Goal: Contribute content: Contribute content

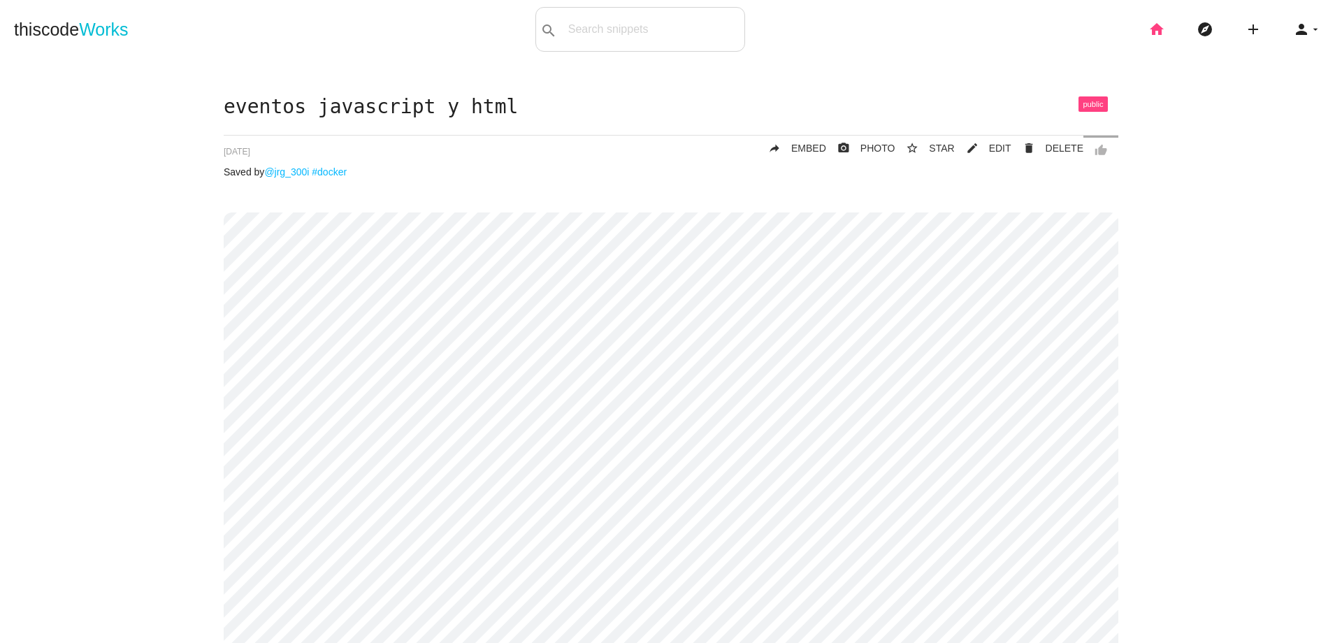
click at [1152, 32] on icon "home" at bounding box center [1157, 29] width 17 height 45
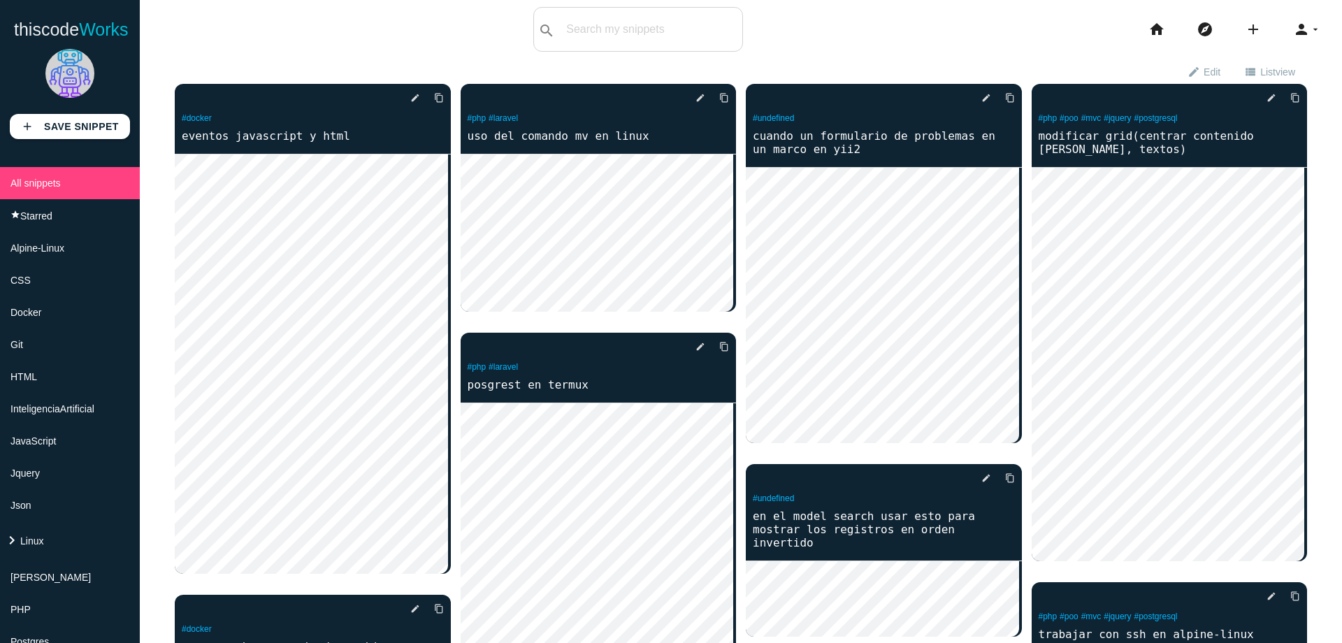
scroll to position [539, 0]
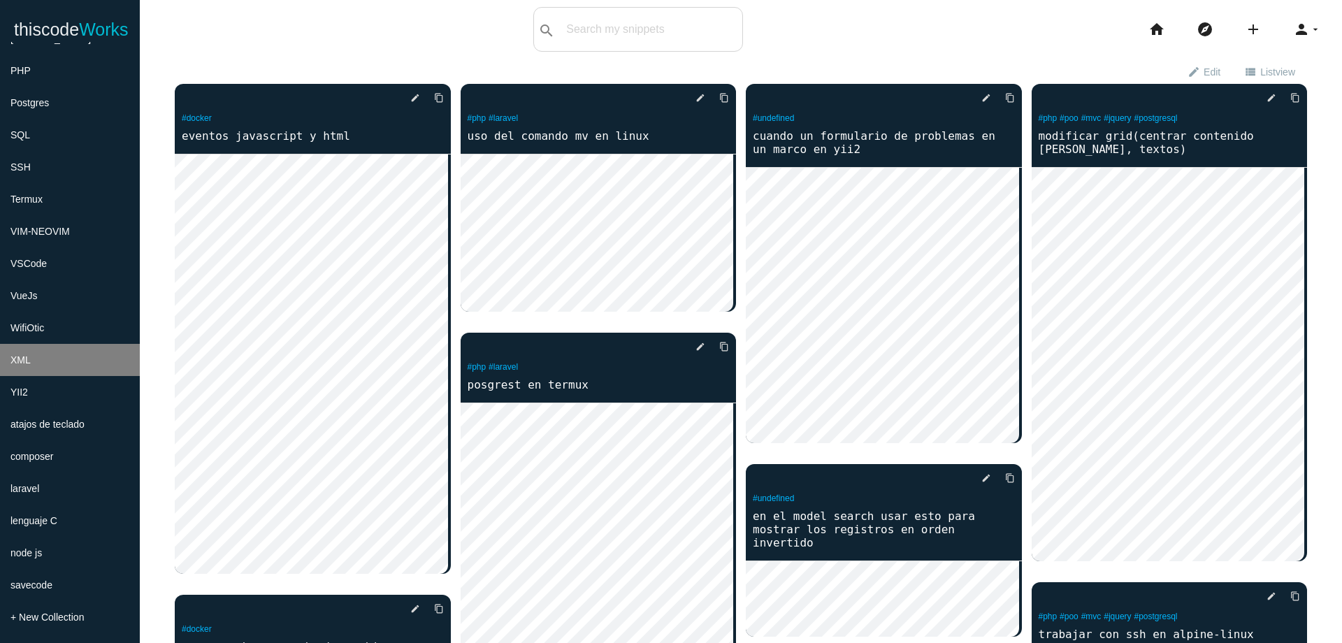
click at [52, 395] on li "YII2" at bounding box center [70, 392] width 140 height 32
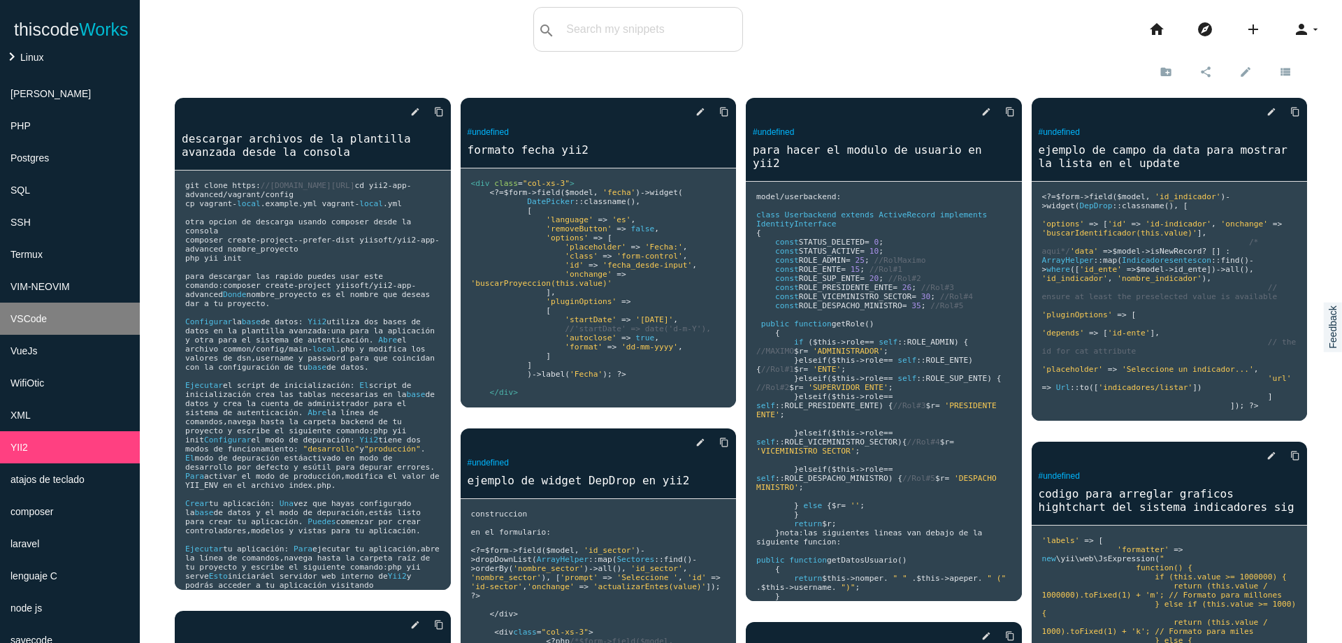
scroll to position [371, 0]
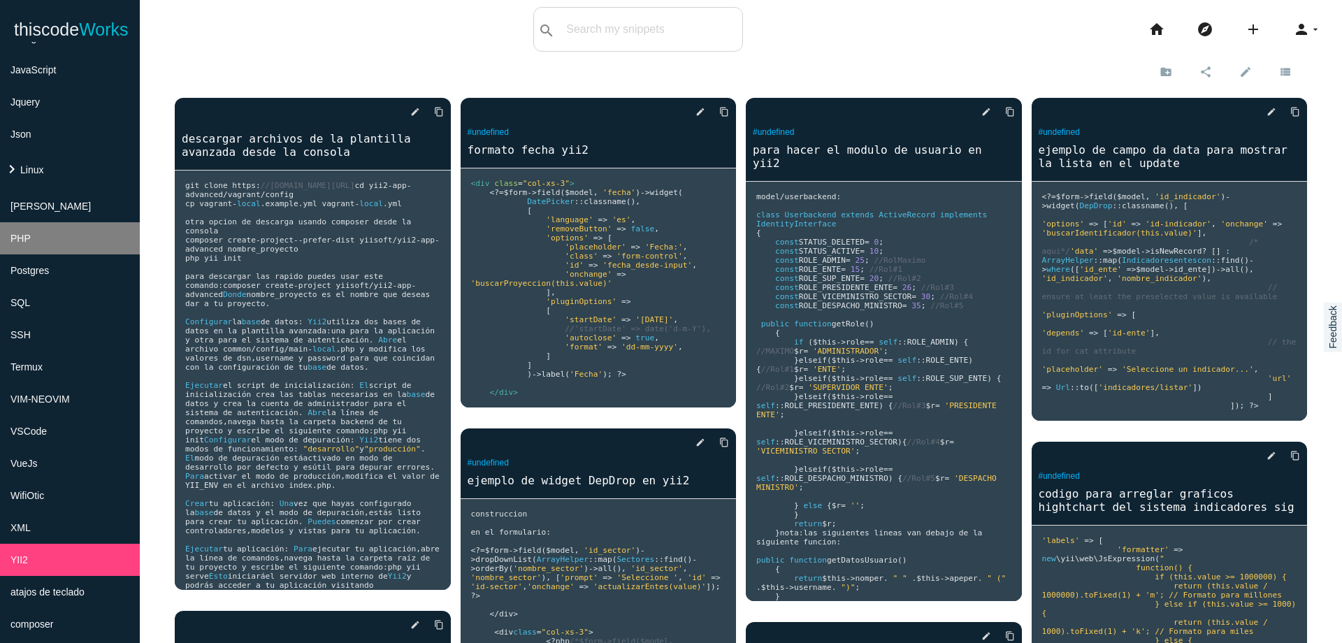
click at [110, 238] on li "PHP" at bounding box center [70, 238] width 140 height 32
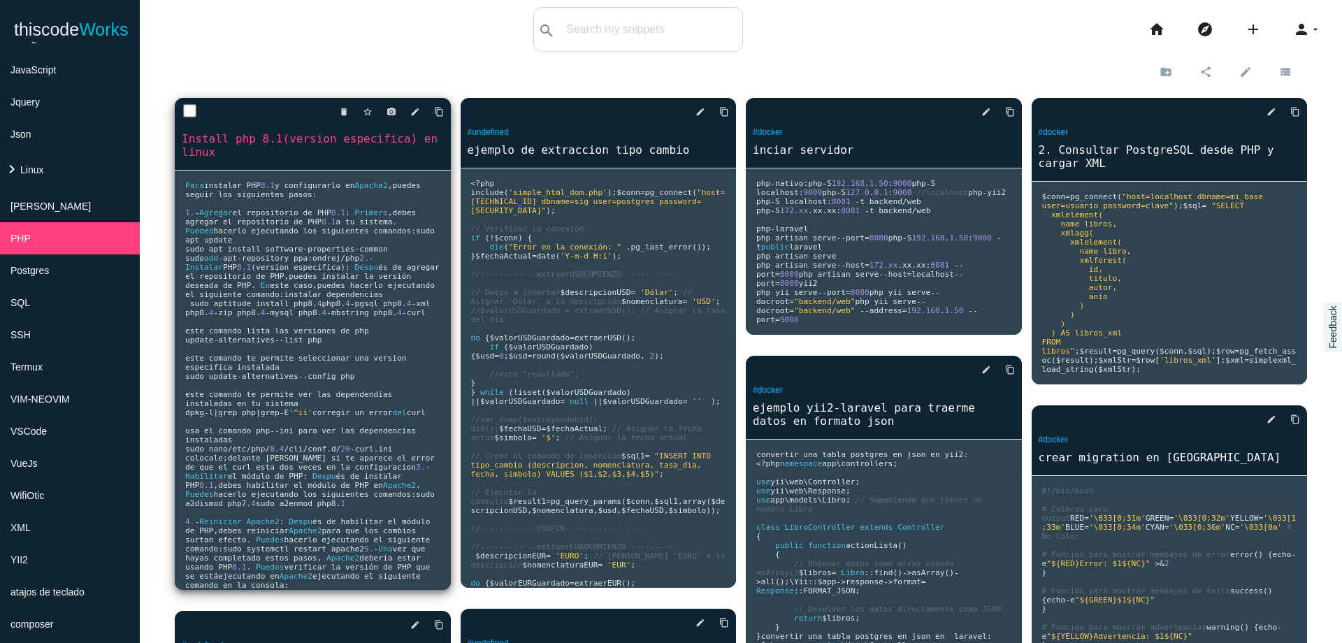
click at [379, 385] on pre "Para instalar PHP 8.1 y configurarlo en Apache2 , puedes seguir los siguientes …" at bounding box center [313, 380] width 276 height 419
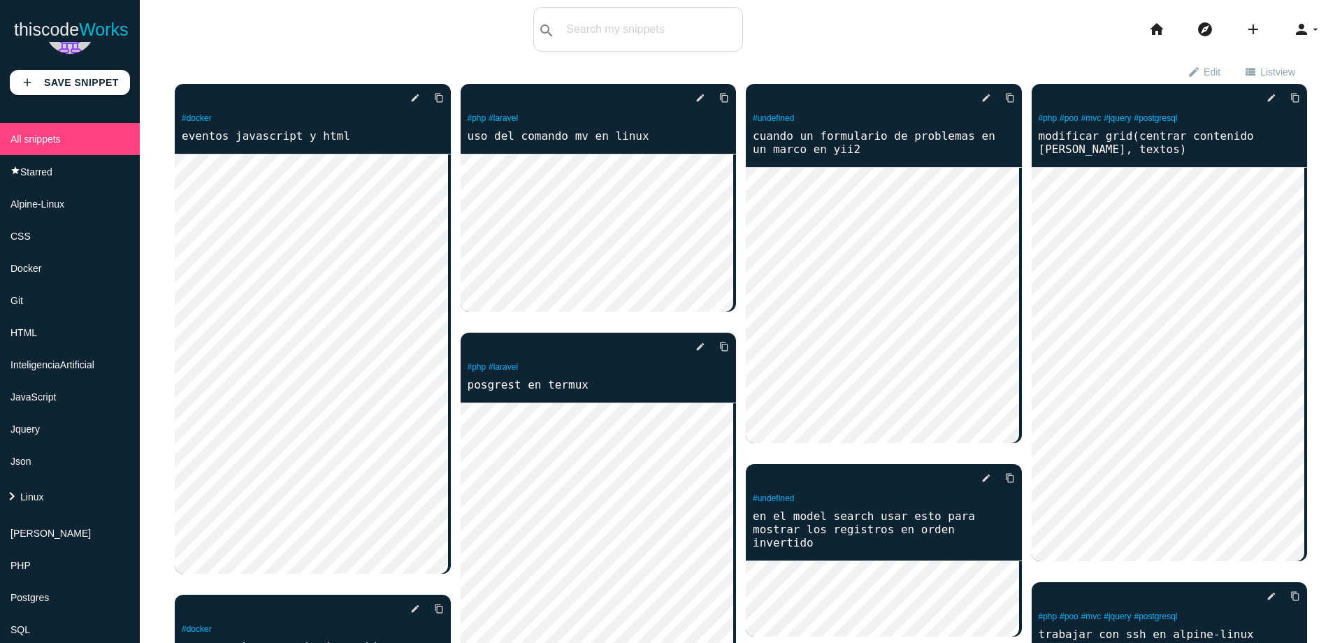
scroll to position [36, 0]
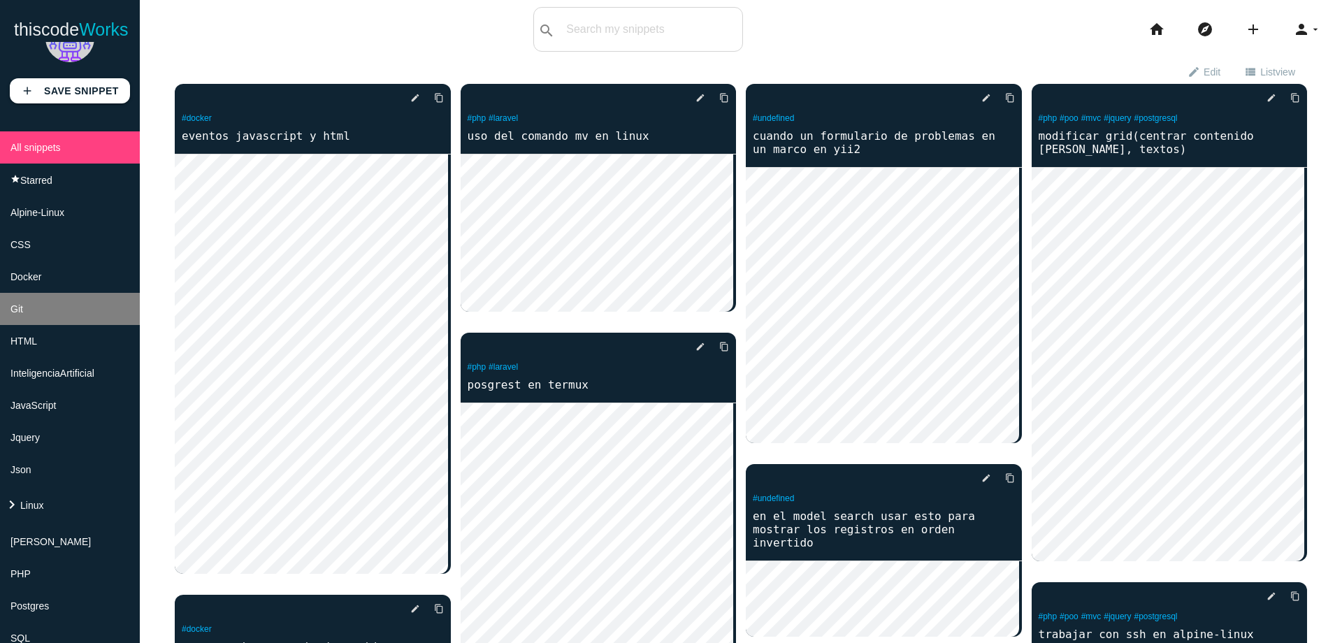
click at [53, 311] on li "Git" at bounding box center [70, 309] width 140 height 32
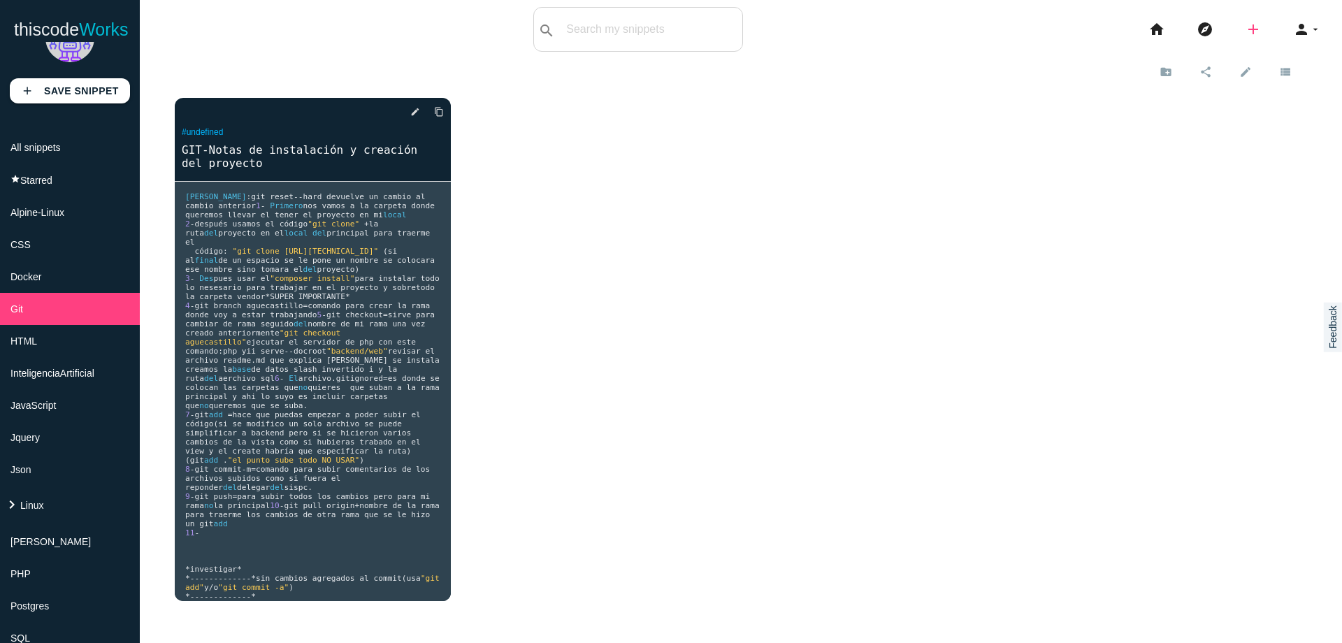
click at [1245, 25] on icon "add" at bounding box center [1253, 29] width 17 height 45
click at [1267, 30] on link "code Snippet" at bounding box center [1284, 24] width 98 height 35
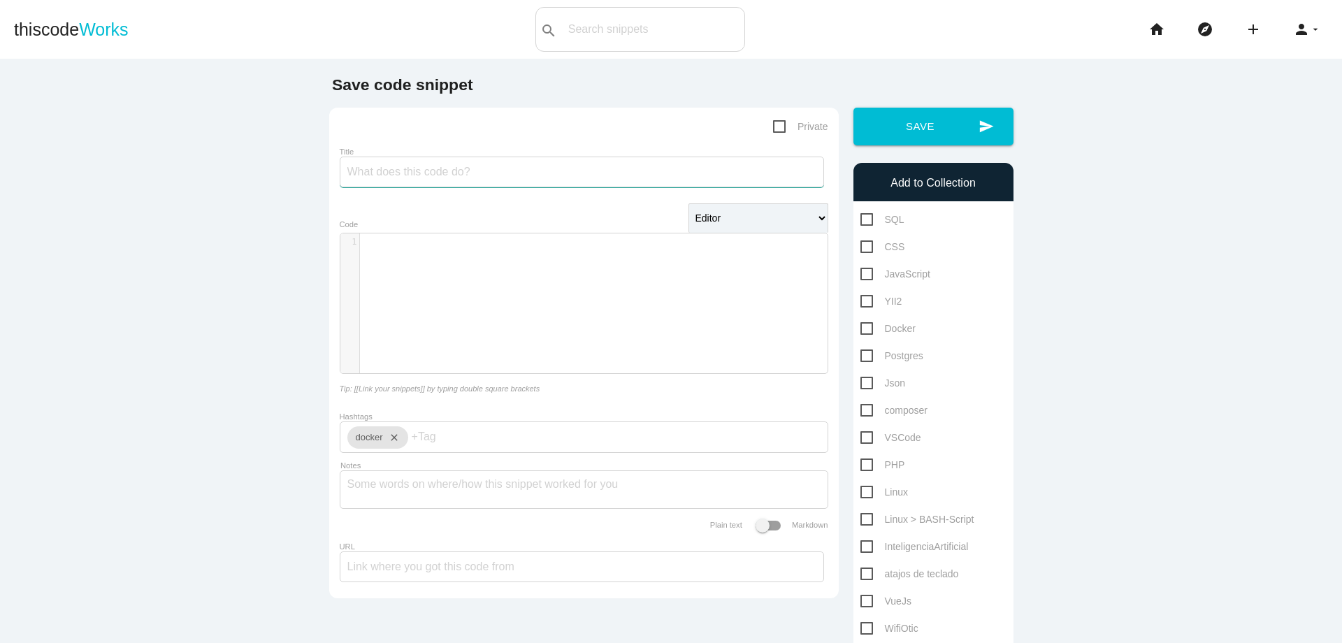
click at [494, 167] on input "Title" at bounding box center [582, 172] width 484 height 31
type input "g"
type input "Libro para aprender git y github -> [DOMAIN_NAME]/libro"
click at [437, 301] on div "​ x 1 ​" at bounding box center [594, 313] width 508 height 161
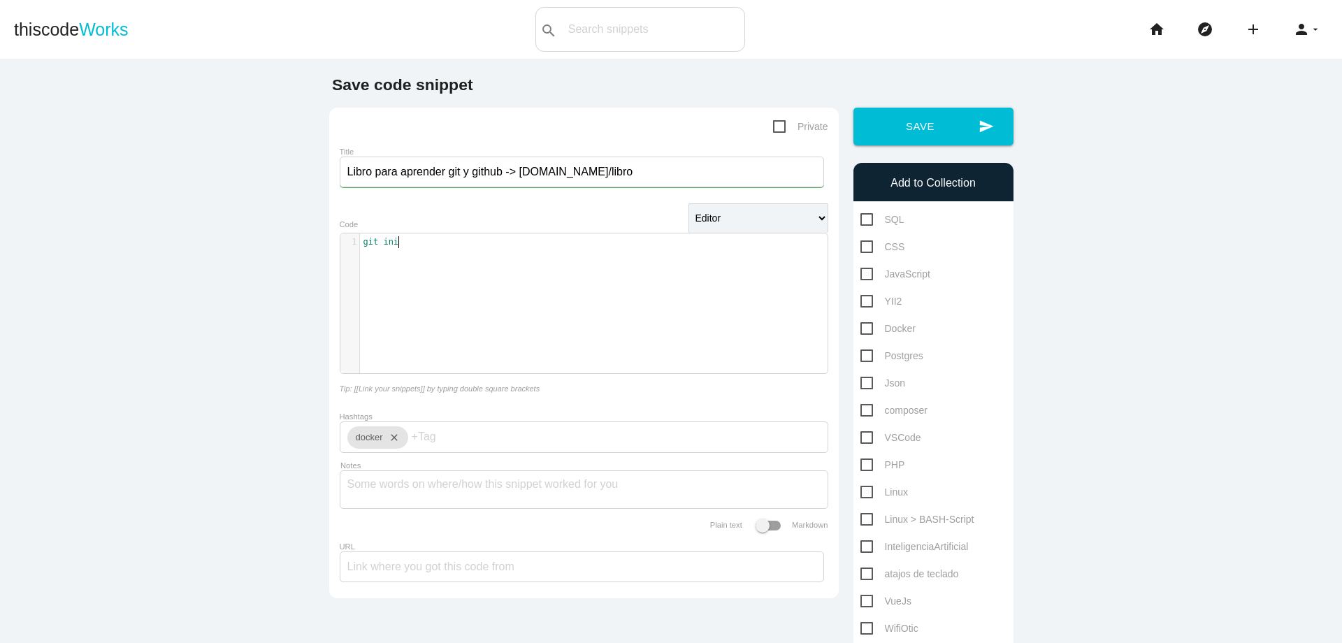
scroll to position [4, 23]
type textarea "git init #"
type textarea "inicializa un nueo"
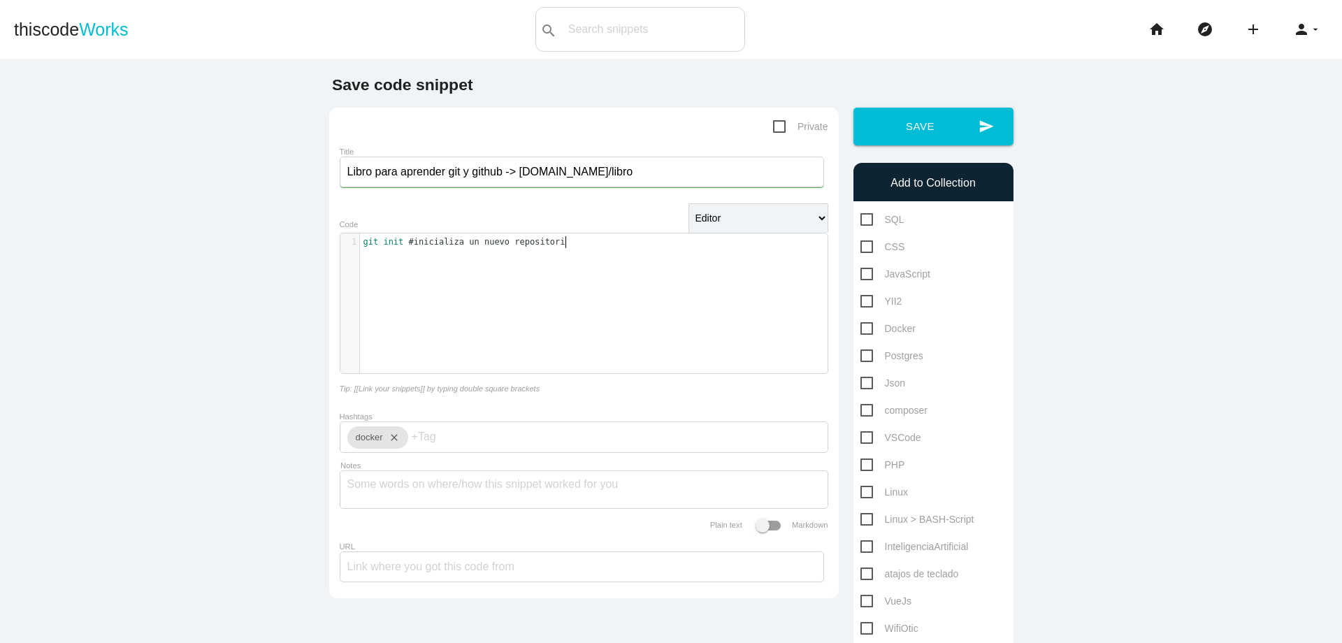
type textarea "vo repositorio"
type textarea "git clone <repo_"
type textarea "-url> #clona desde una url"
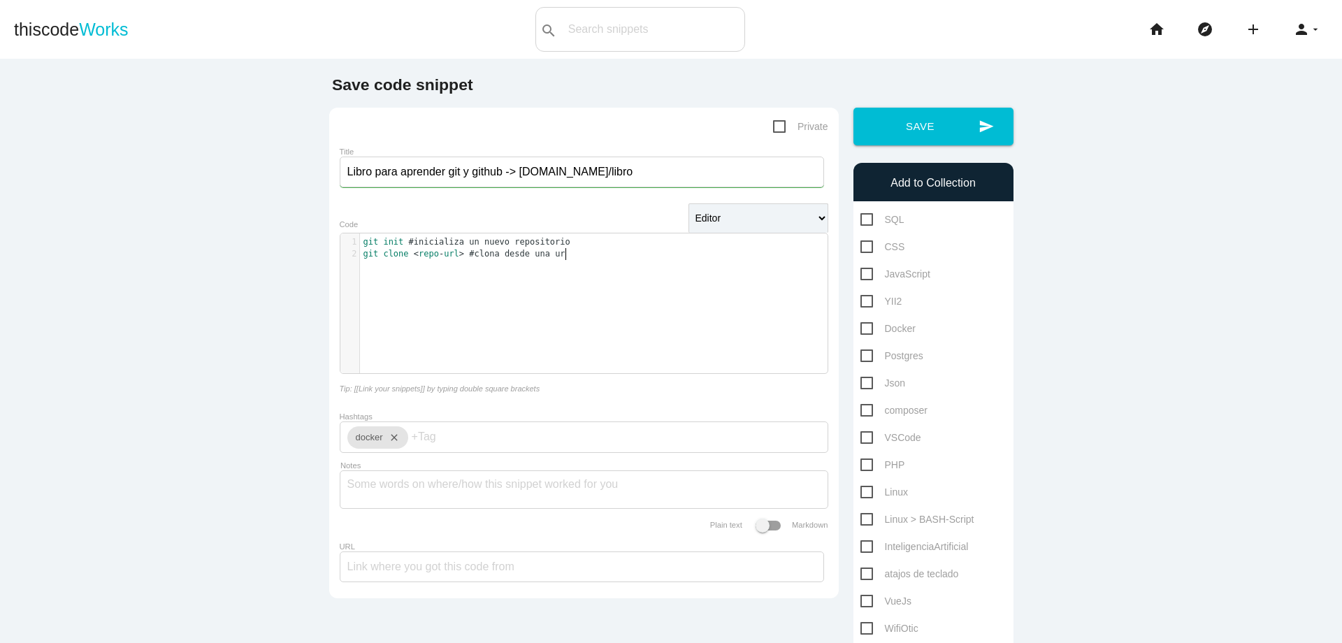
scroll to position [4, 97]
type textarea "###desarrollo diario"
click at [360, 240] on pre "git init #inicializa un nuevo repositorio" at bounding box center [599, 242] width 478 height 12
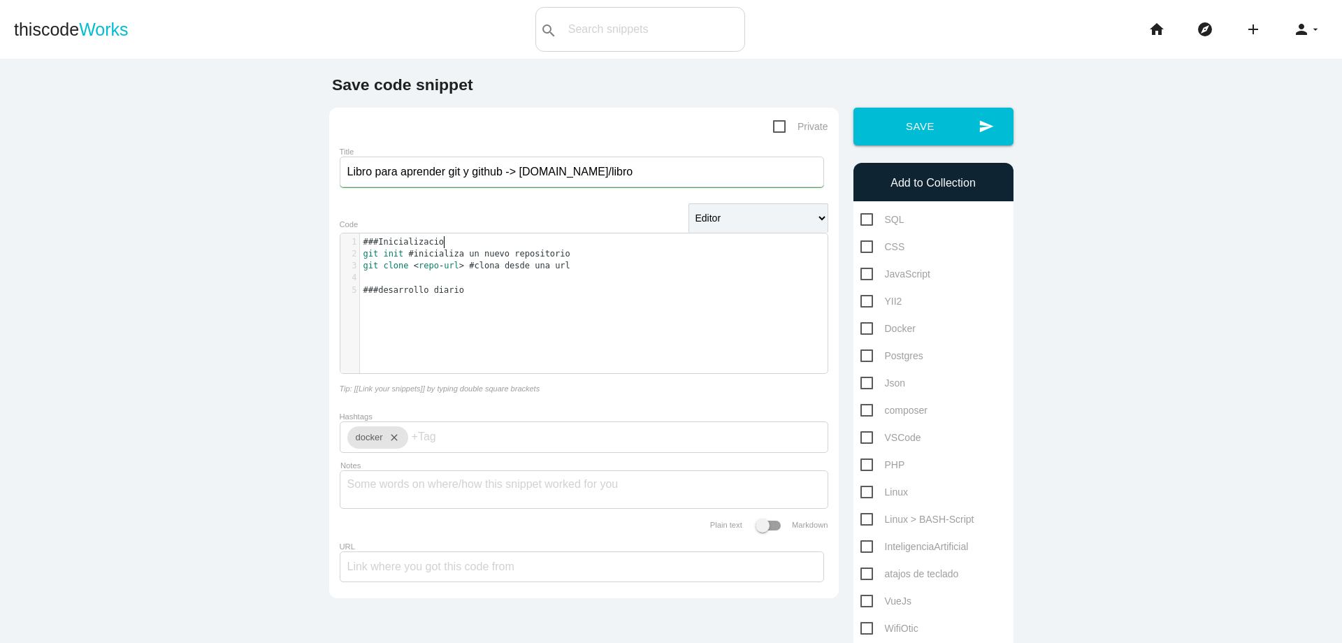
type textarea "###Inicializacion"
click at [514, 299] on pre "###desarrollo diario" at bounding box center [599, 302] width 478 height 12
type textarea "git status"
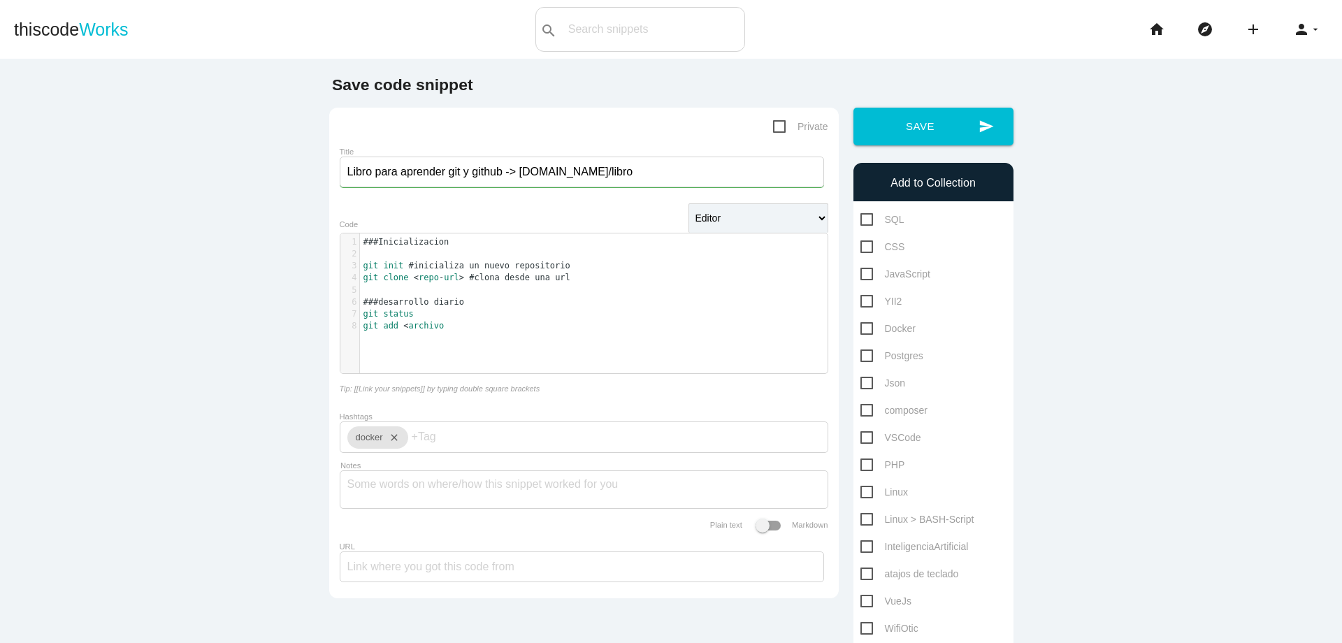
type textarea "git add <archivo>"
type textarea "git ci"
type textarea "ommiy"
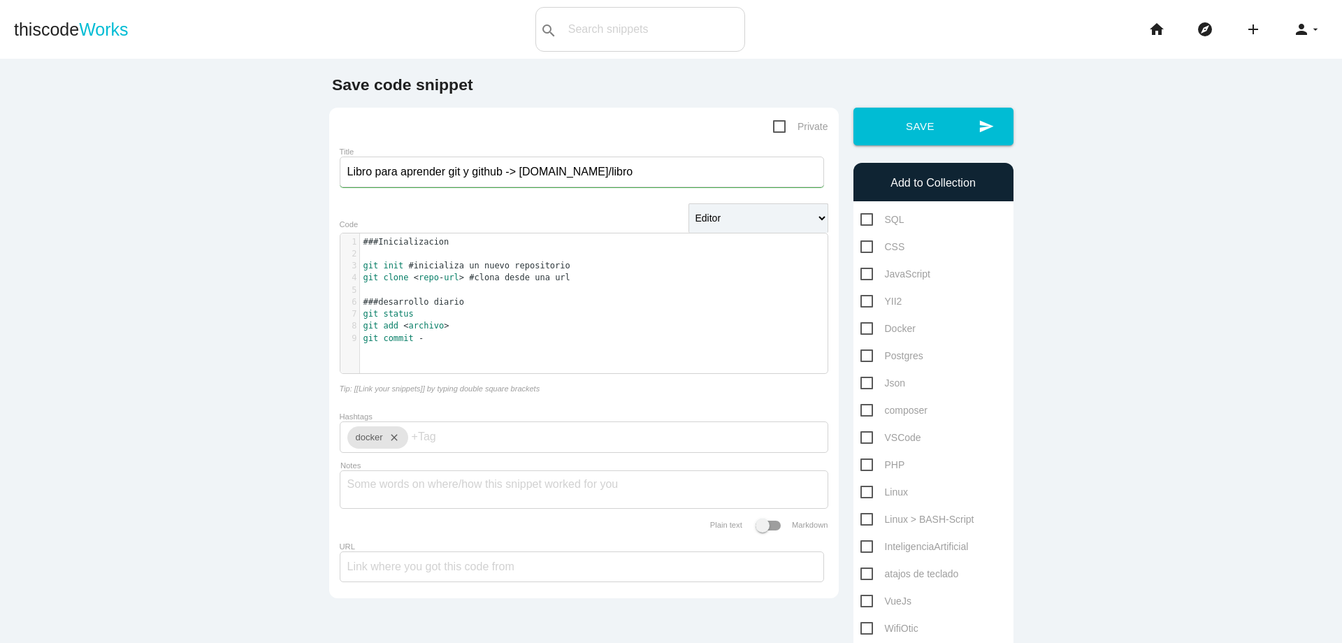
scroll to position [4, 14]
type textarea "t -m"
type textarea "mensaje"
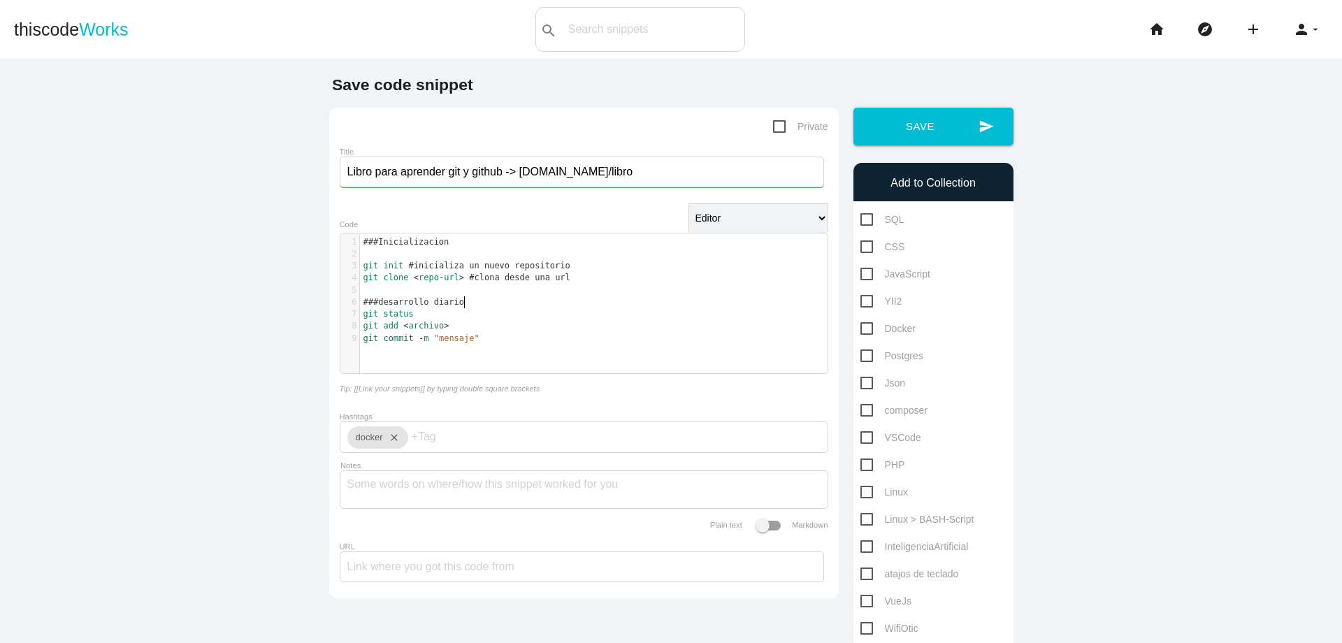
click at [508, 307] on pre "###desarrollo diario" at bounding box center [599, 302] width 478 height 12
click at [515, 315] on pre "git status" at bounding box center [599, 314] width 478 height 12
type textarea "#"
click at [403, 264] on span "git init #inicializa un nuevo repositorio" at bounding box center [467, 266] width 207 height 10
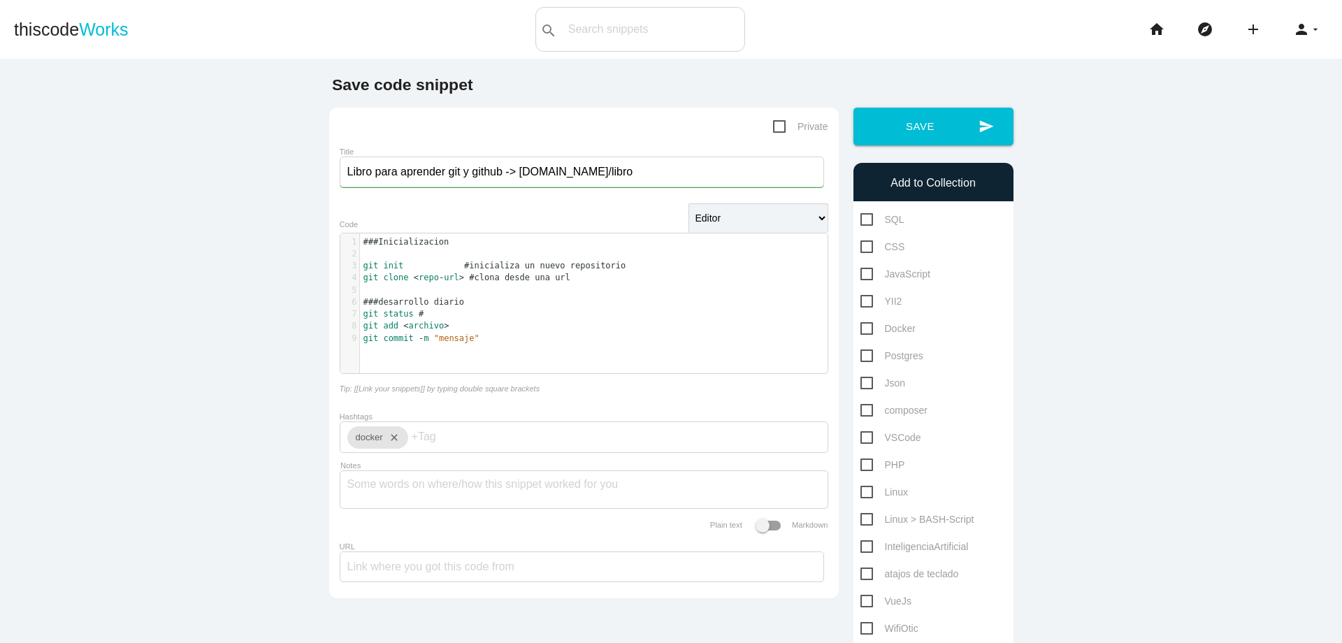
scroll to position [4, 1]
click at [409, 312] on span "git status #" at bounding box center [394, 314] width 61 height 10
click at [419, 317] on span "#" at bounding box center [421, 314] width 5 height 10
click at [483, 316] on pre "git status #" at bounding box center [599, 314] width 478 height 12
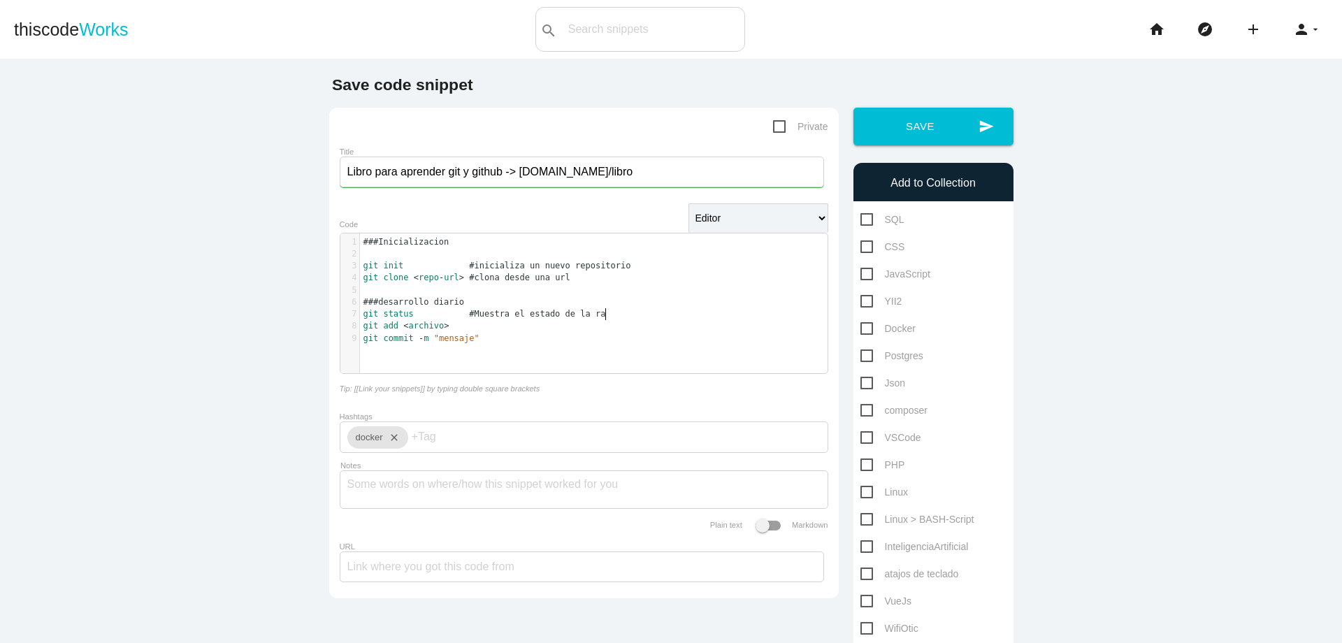
type textarea "Muestra el estado de la rama"
click at [461, 326] on pre "git add < archivo >" at bounding box center [599, 326] width 478 height 12
type textarea "#a~an"
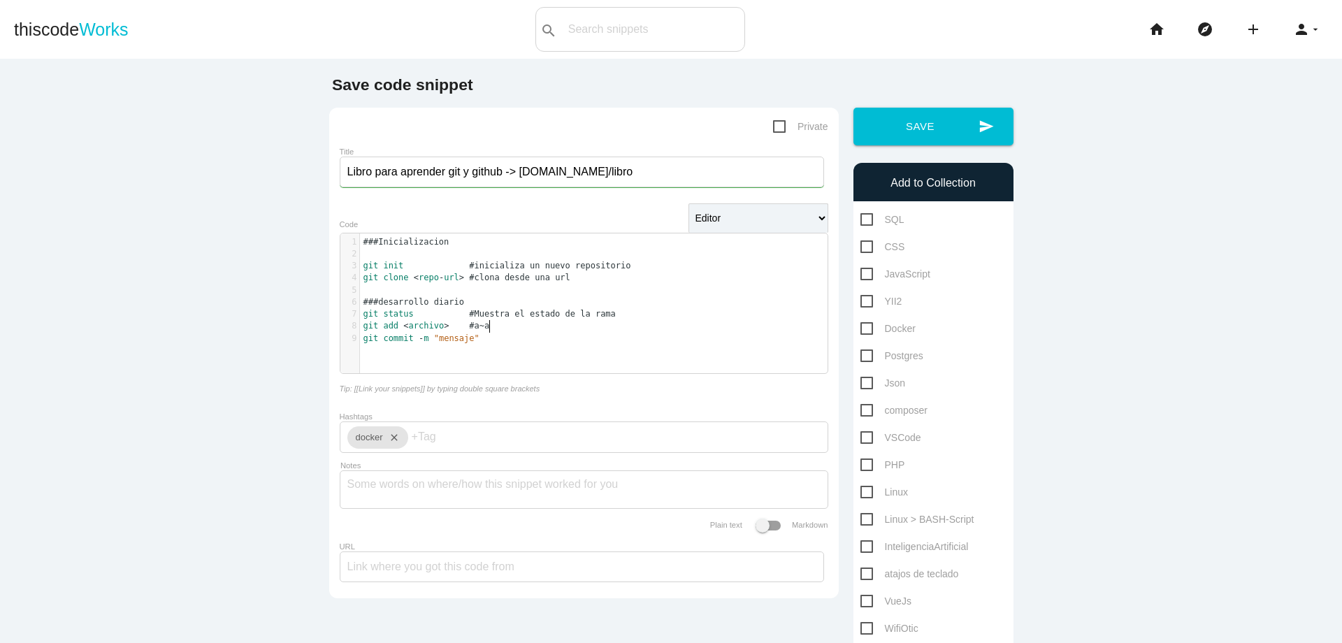
type textarea "i"
type textarea "dir cambios al area de preparacion"
click at [463, 319] on pre "git status #Muestra el estado de la rama" at bounding box center [599, 314] width 478 height 12
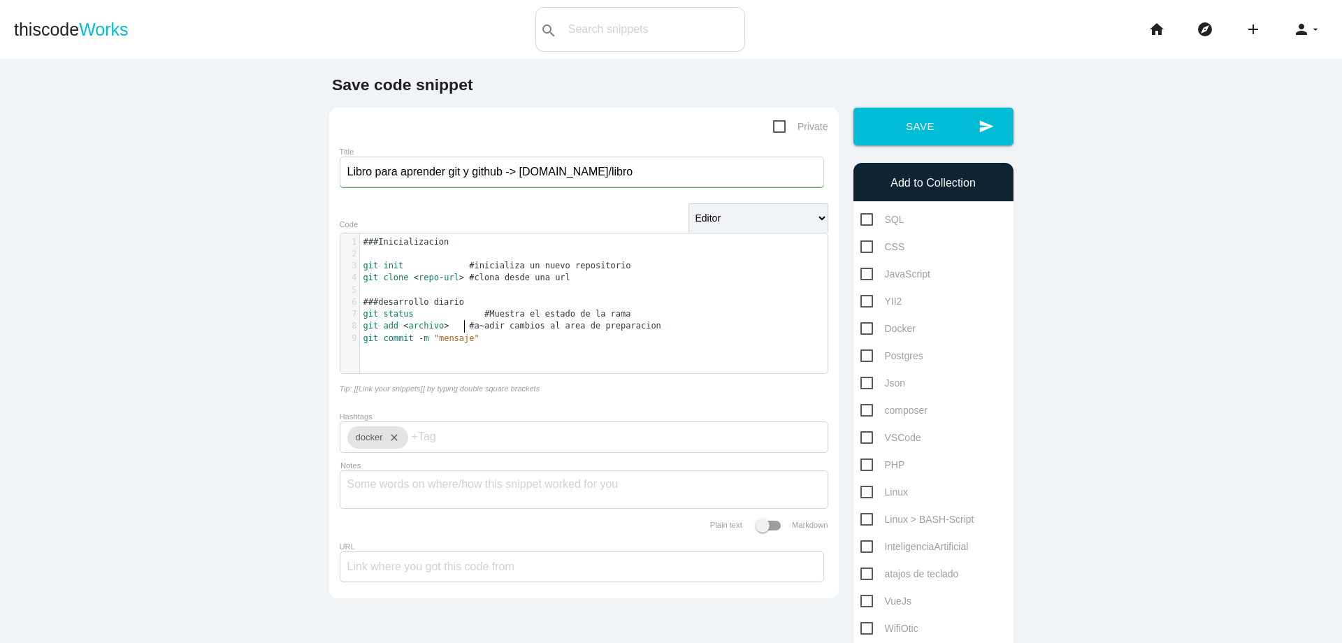
click at [461, 330] on span "git add < archivo > #a~adir cambios al area de preparacion" at bounding box center [513, 326] width 298 height 10
click at [469, 267] on span "#inicializa un nuevo repositorio" at bounding box center [549, 266] width 161 height 10
click at [469, 276] on span "#clona desde una url" at bounding box center [519, 278] width 101 height 10
click at [487, 342] on pre "git commit - m "mensaje"" at bounding box center [599, 339] width 478 height 12
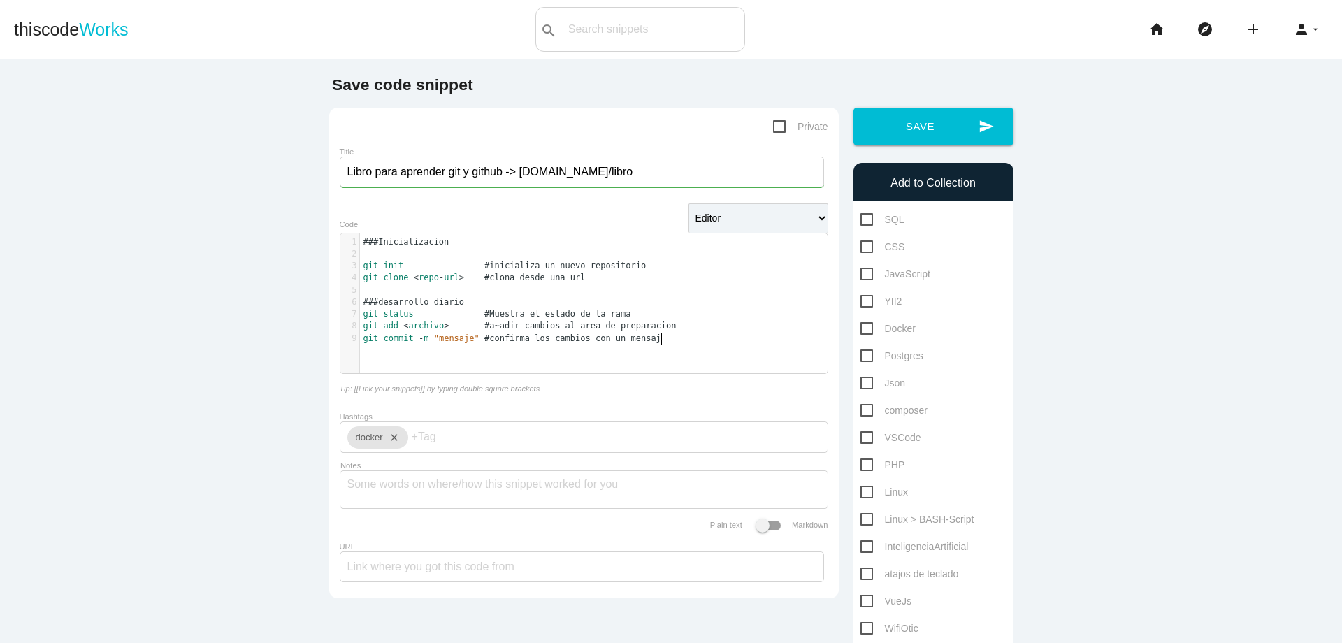
type textarea "#confirma los cambios con un mensaje"
type textarea "###Gestion de ramas"
type textarea "git bransh"
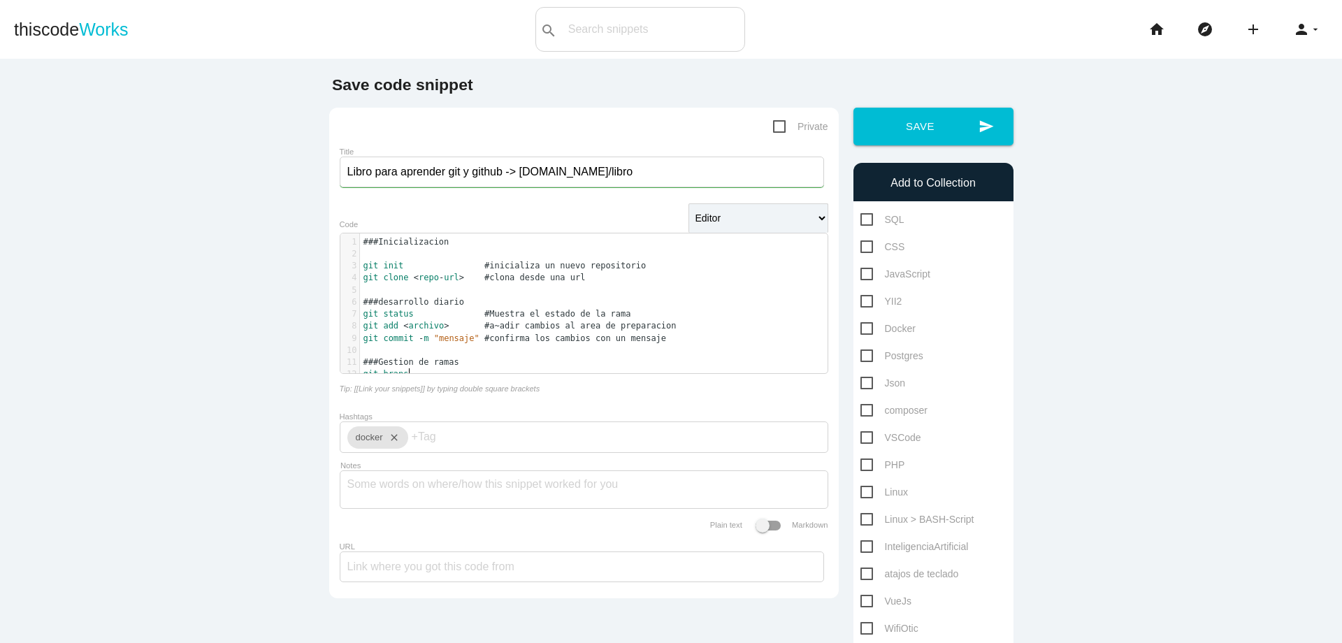
scroll to position [4, 37]
type textarea "ch"
type textarea "git branch #lista las ramas"
paste textarea "s"
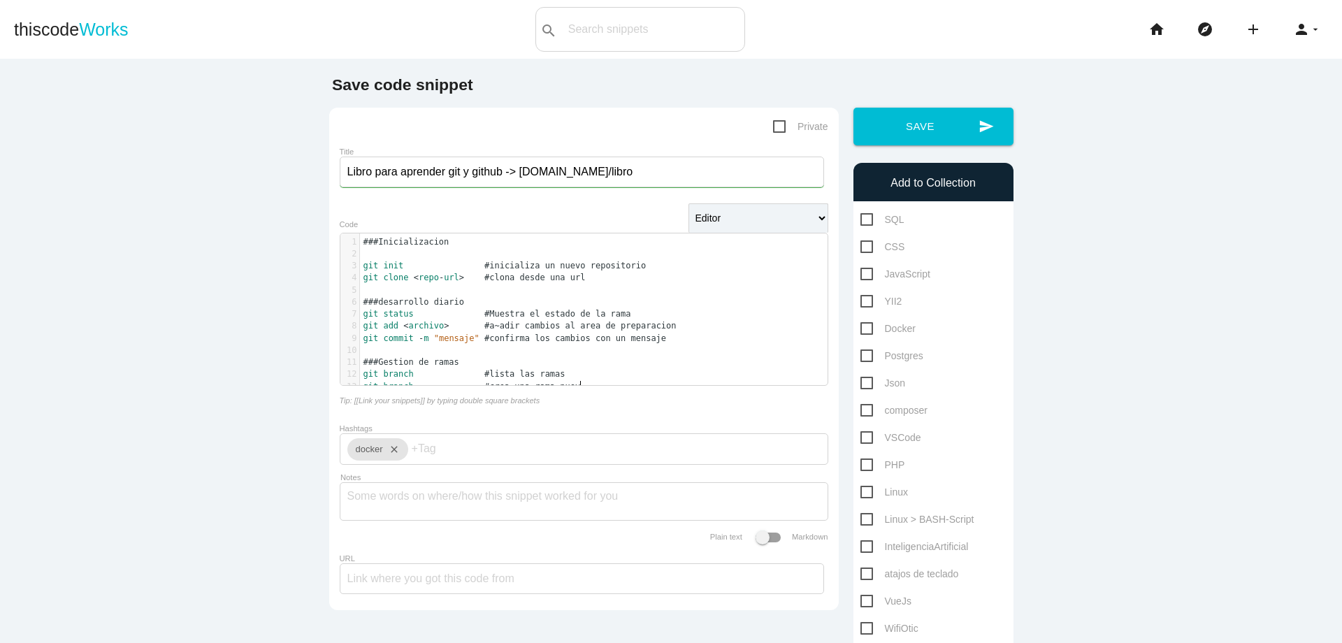
type textarea "crea una rama nueva"
click at [414, 389] on span at bounding box center [419, 387] width 10 height 12
type textarea "<nombre-rama>"
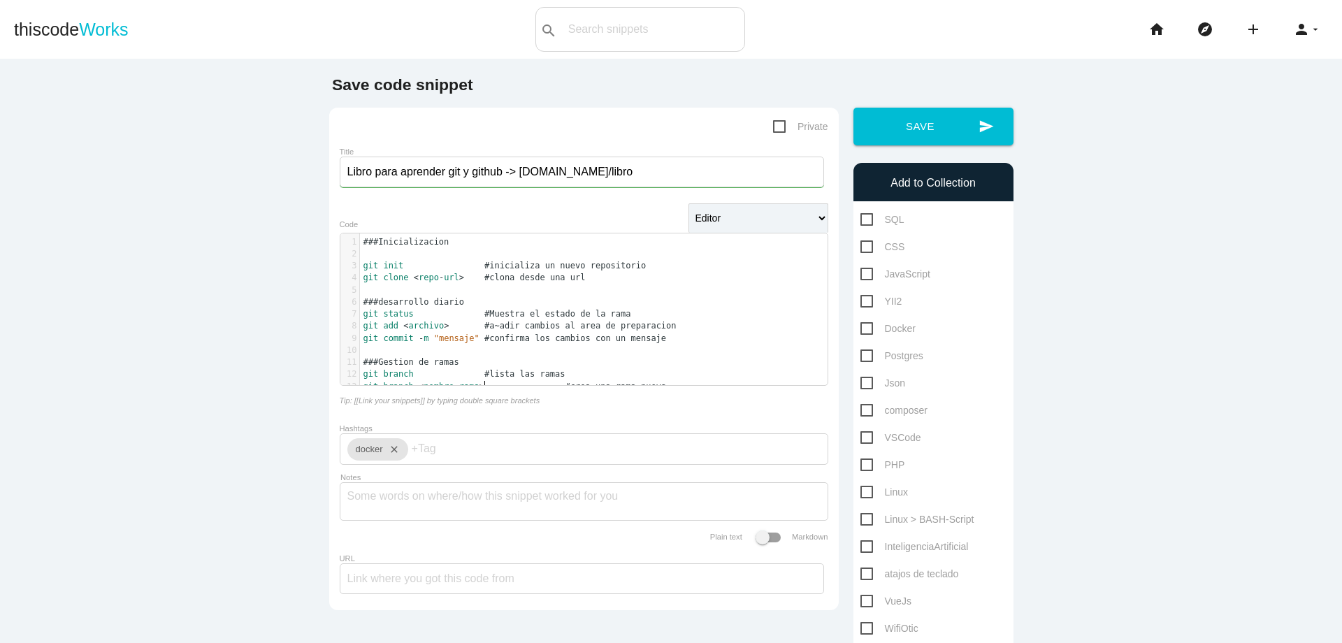
scroll to position [4, 62]
click at [480, 338] on span at bounding box center [482, 339] width 5 height 12
click at [484, 327] on span "#a~adir cambios al area de preparacion" at bounding box center [580, 326] width 192 height 10
click at [484, 314] on span "#Muestra el estado de la rama" at bounding box center [557, 314] width 147 height 10
click at [484, 275] on span "#clona desde una url" at bounding box center [534, 278] width 101 height 10
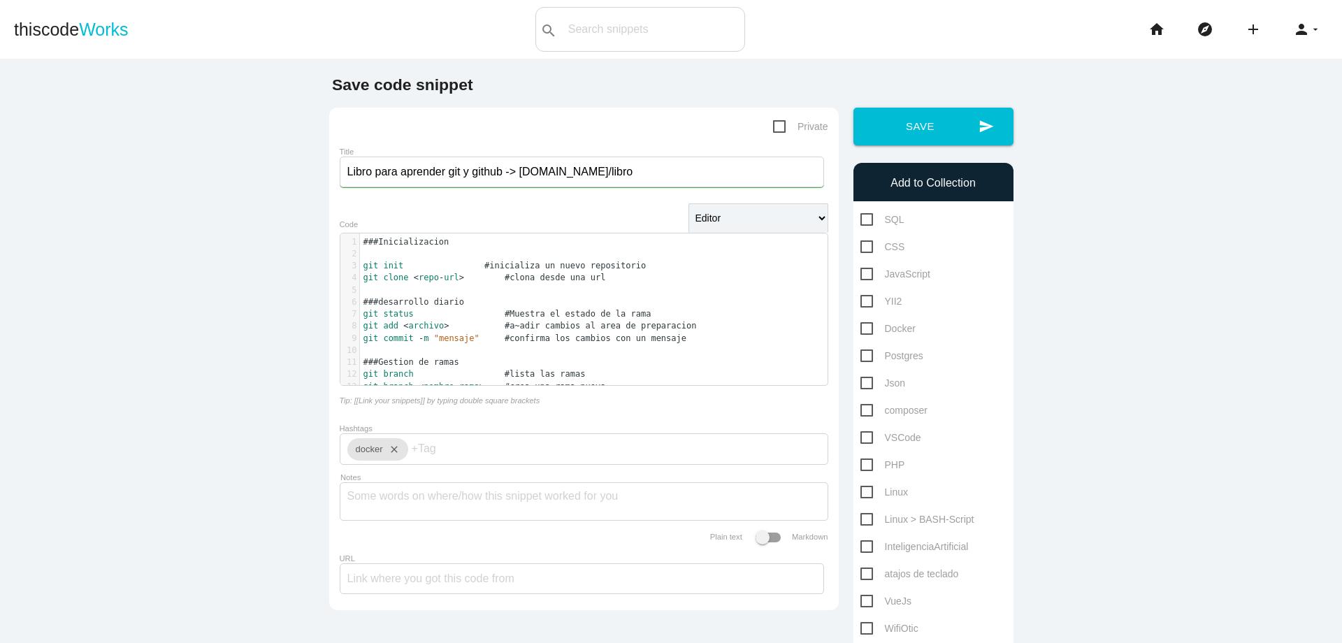
click at [484, 268] on span "#inicializa un nuevo repositorio" at bounding box center [564, 266] width 161 height 10
click at [630, 390] on pre "git branch < nombre - rama > #crea una rama nueva" at bounding box center [599, 387] width 478 height 12
type textarea "git switch <nombre-rama>"
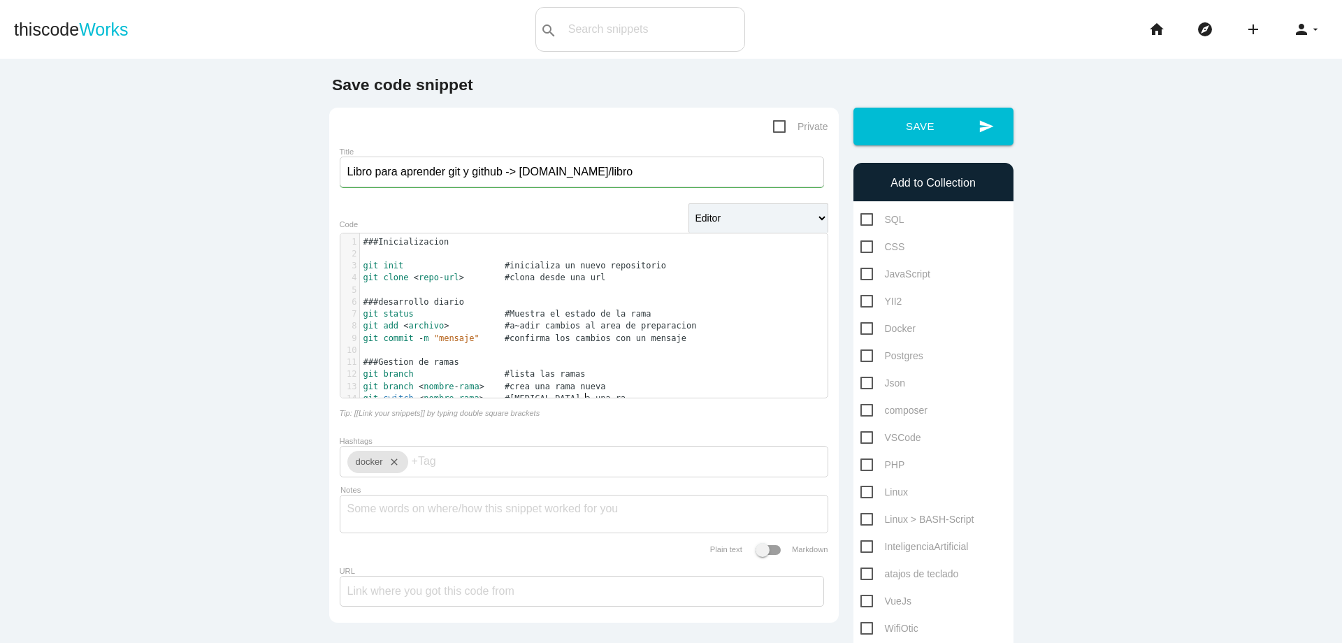
type textarea "#cambia a una rama"
type textarea "git branch -d <nombre-rama>"
type textarea "#elimina una rama"
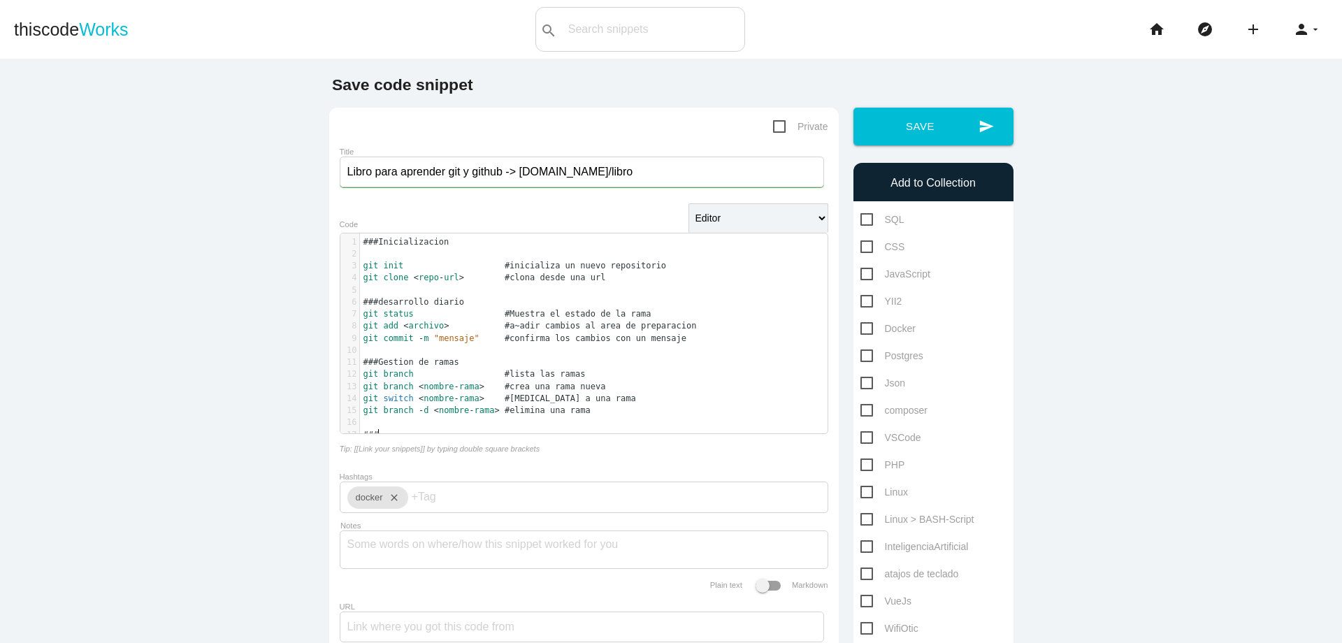
scroll to position [4, 15]
type textarea "###Integracu"
type textarea "ion y colaboracion"
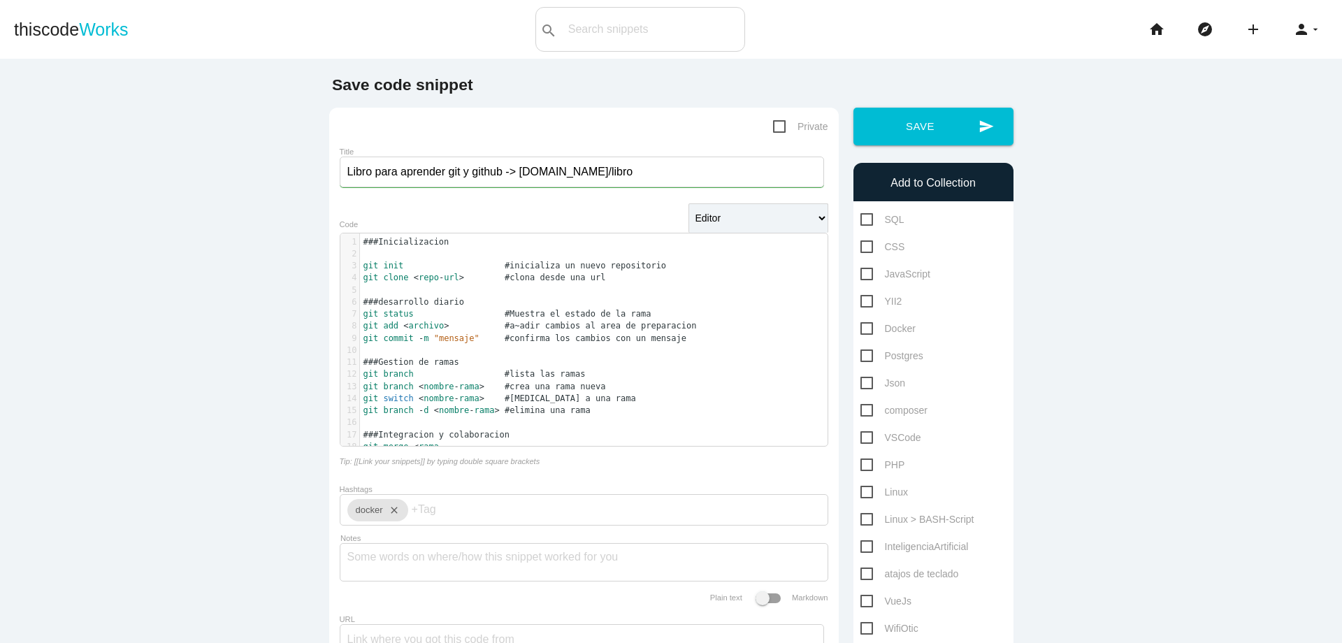
type textarea "git merge <rama>"
type textarea "#fusioa"
type textarea "na los cambios de una rama"
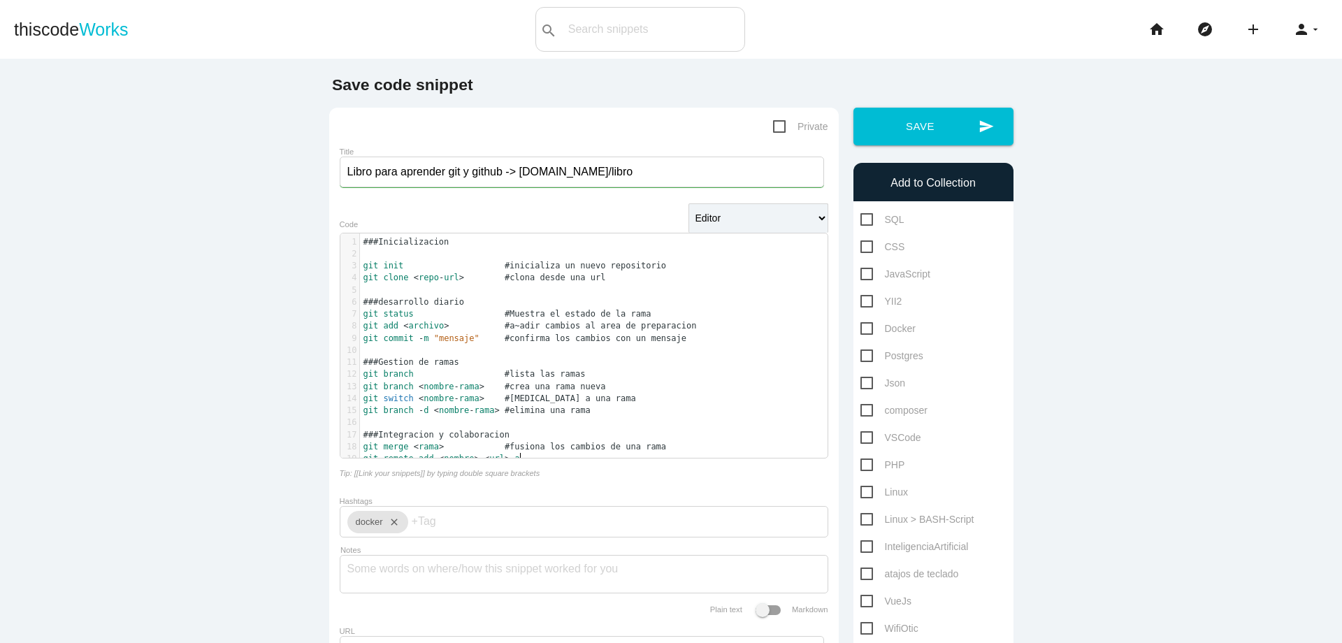
scroll to position [4, 124]
type textarea "git remote add <nombre> <url> a~ade un repositorio remoto"
type textarea "#"
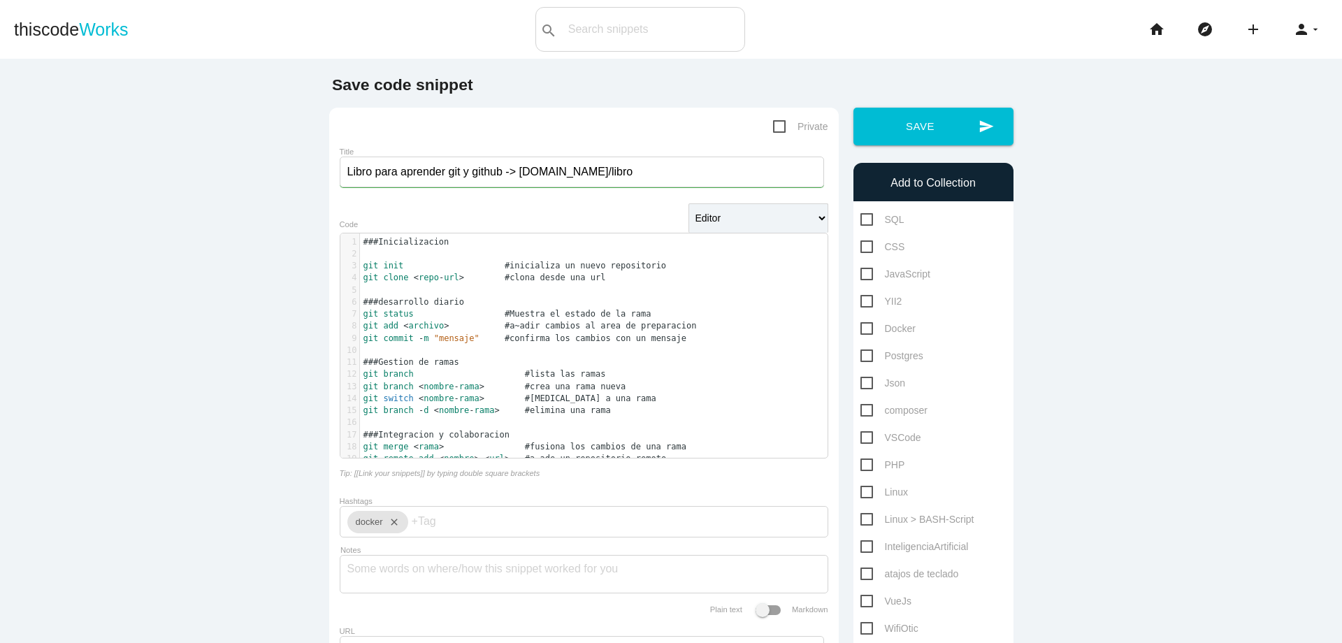
click at [505, 340] on span "#confirma los cambios con un mensaje" at bounding box center [596, 338] width 182 height 10
click at [505, 322] on span "#a~adir cambios al area de preparacion" at bounding box center [601, 326] width 192 height 10
click at [505, 324] on span "#a~adir cambios al area de preparacion" at bounding box center [601, 326] width 192 height 10
click at [505, 315] on span "#Muestra el estado de la rama" at bounding box center [578, 314] width 147 height 10
click at [505, 278] on span "#clona desde una url" at bounding box center [555, 278] width 101 height 10
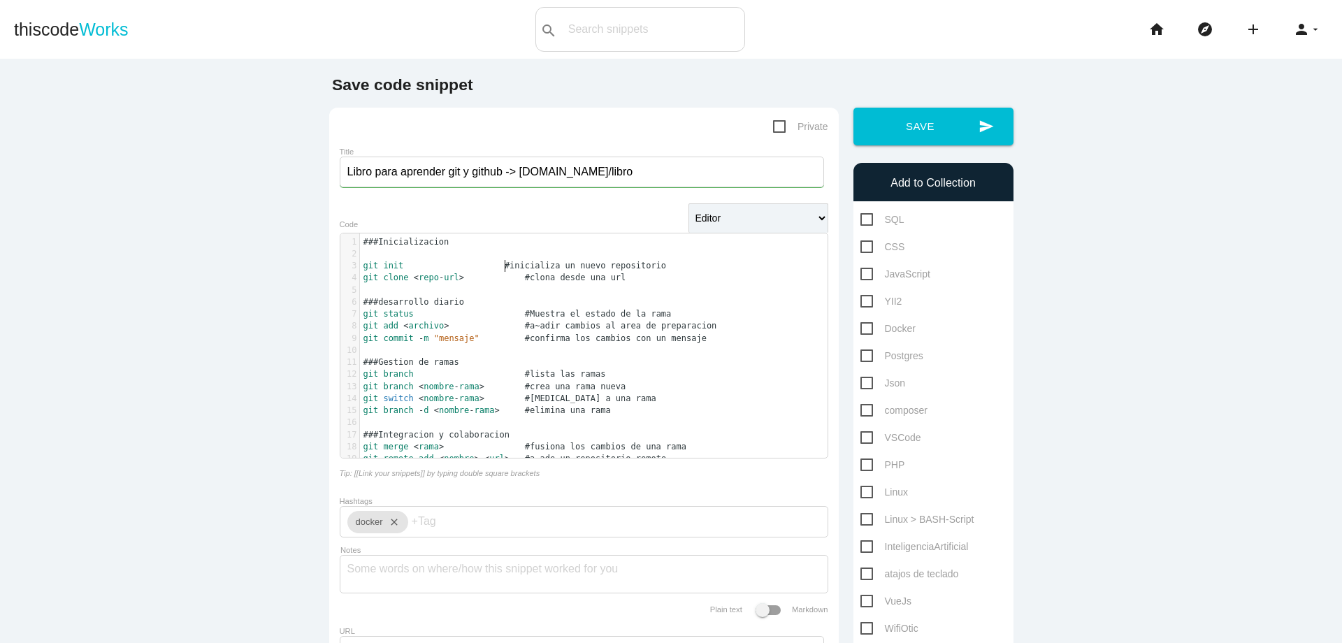
click at [505, 267] on span "#inicializa un nuevo repositorio" at bounding box center [585, 266] width 161 height 10
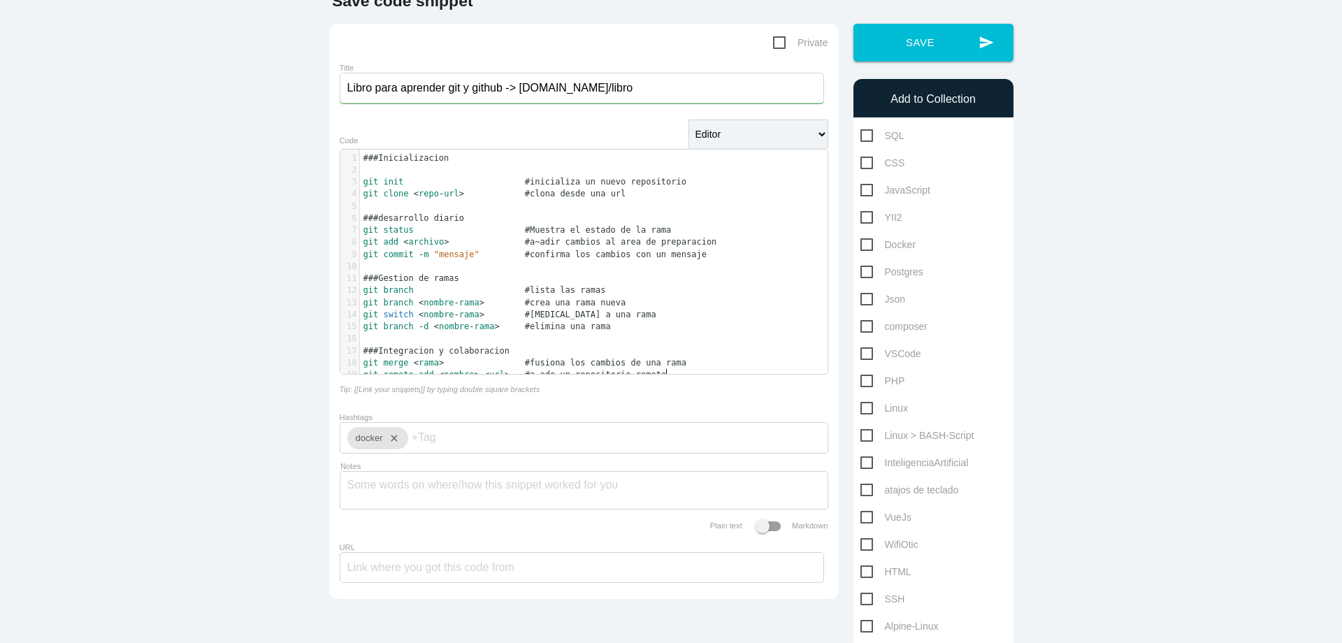
click at [670, 375] on pre "git remote add < nombre > < url > #a~ade un repositorio remoto" at bounding box center [599, 375] width 478 height 12
type textarea "git push remoto"
type textarea "<"
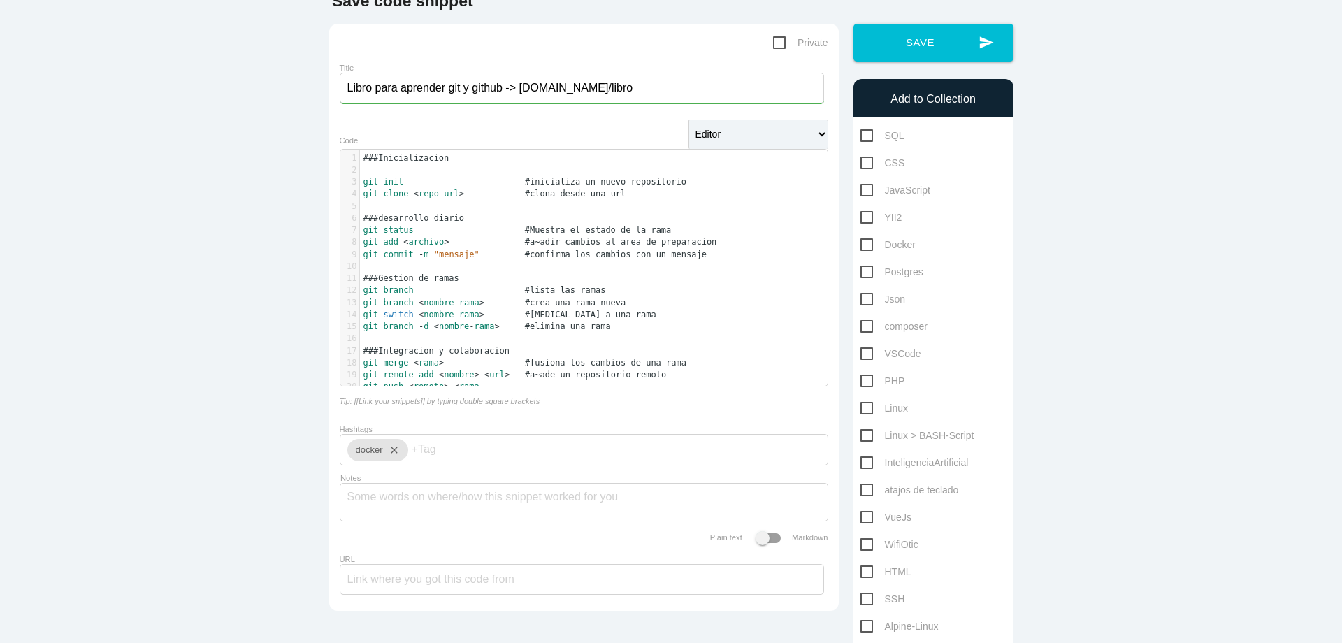
type textarea "> <rama>"
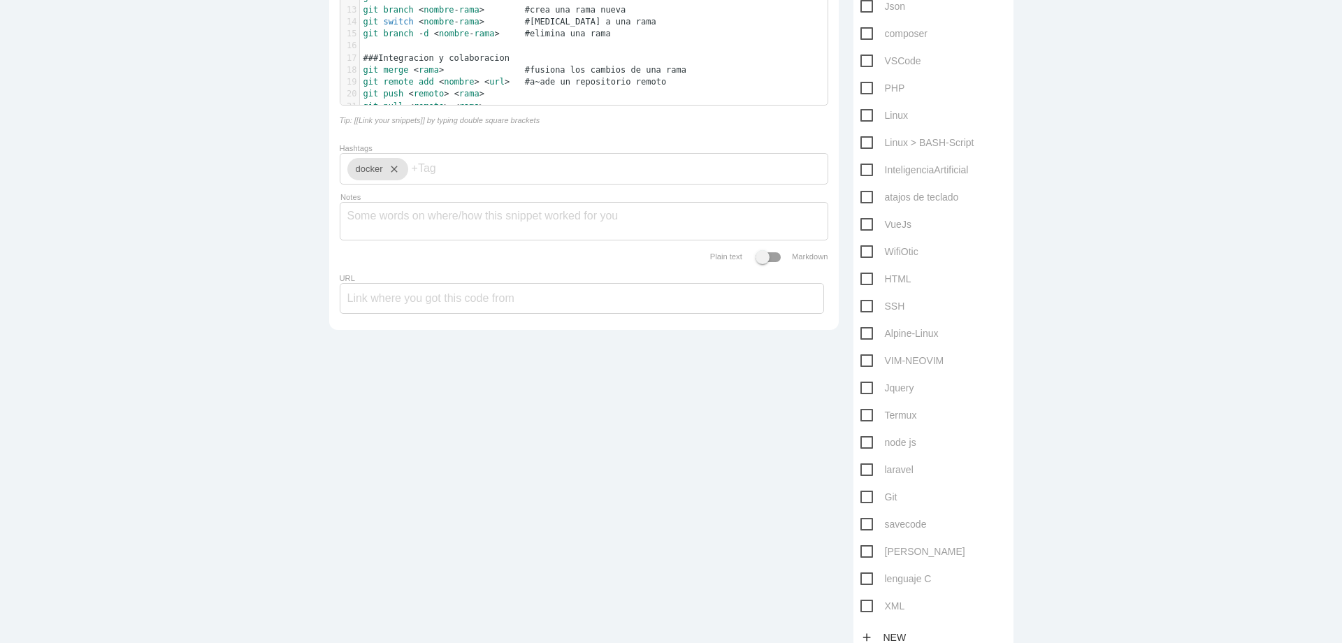
scroll to position [378, 0]
type textarea "git pull <remoto> <rama>"
click at [870, 495] on span "Git" at bounding box center [879, 495] width 37 height 17
click at [870, 495] on input "Git" at bounding box center [865, 491] width 9 height 9
checkbox input "true"
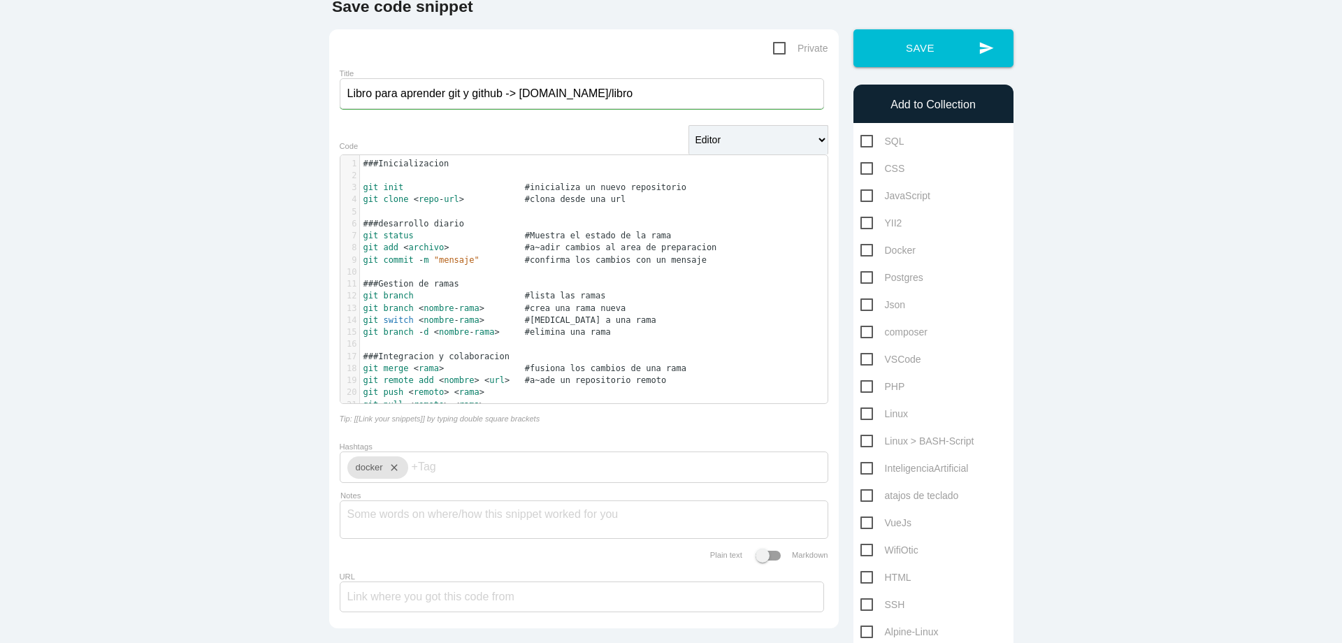
scroll to position [73, 0]
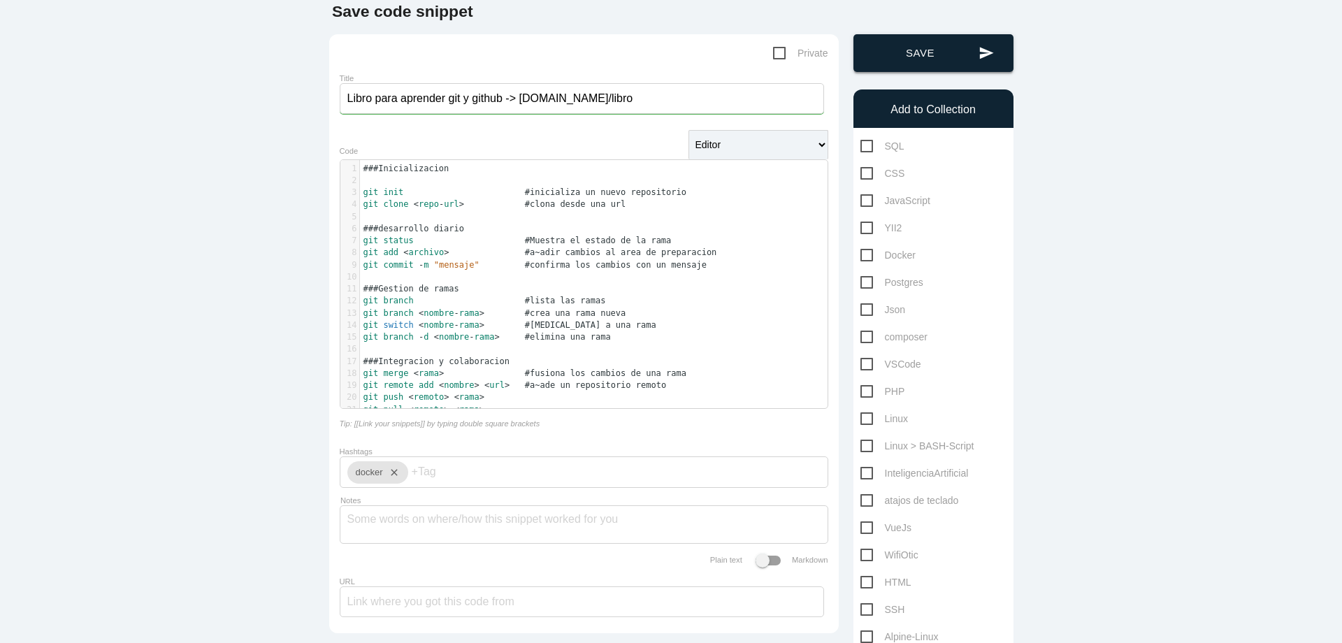
click at [979, 45] on icon "send" at bounding box center [986, 53] width 15 height 38
